Goal: Find specific page/section: Find specific page/section

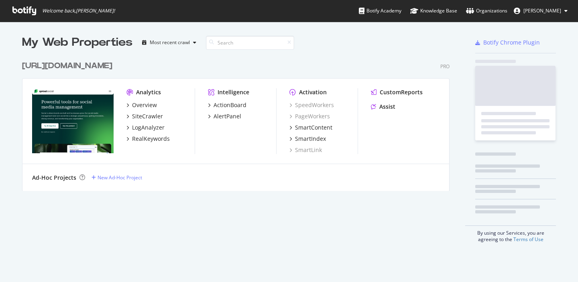
scroll to position [141, 434]
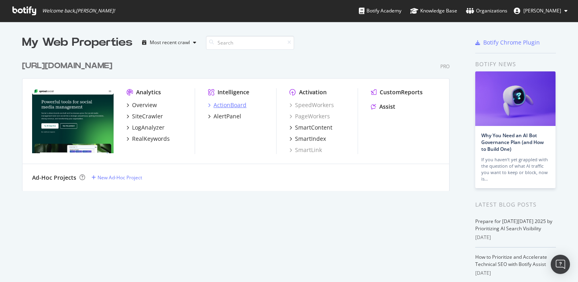
click at [222, 105] on div "ActionBoard" at bounding box center [230, 105] width 33 height 8
